Goal: Find contact information: Find contact information

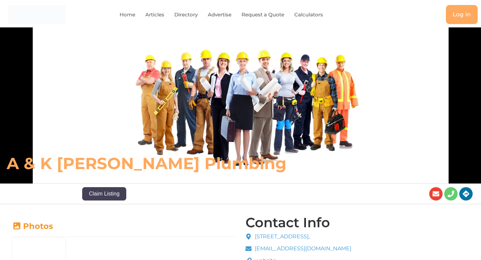
scroll to position [0, 0]
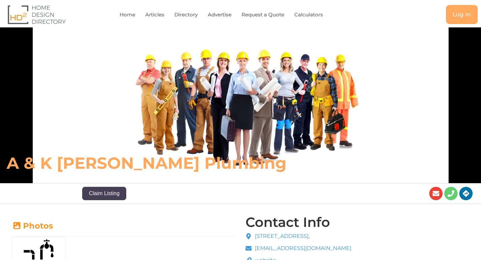
scroll to position [87, 0]
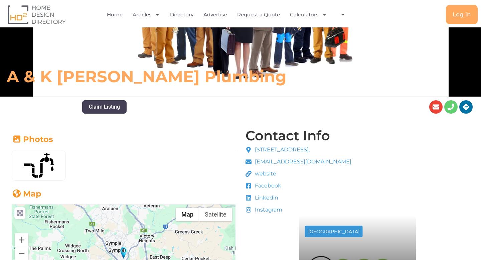
click at [282, 162] on span "[EMAIL_ADDRESS][DOMAIN_NAME]" at bounding box center [302, 162] width 98 height 8
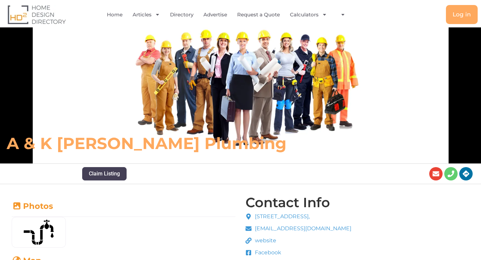
scroll to position [0, 0]
